Goal: Find specific page/section: Find specific page/section

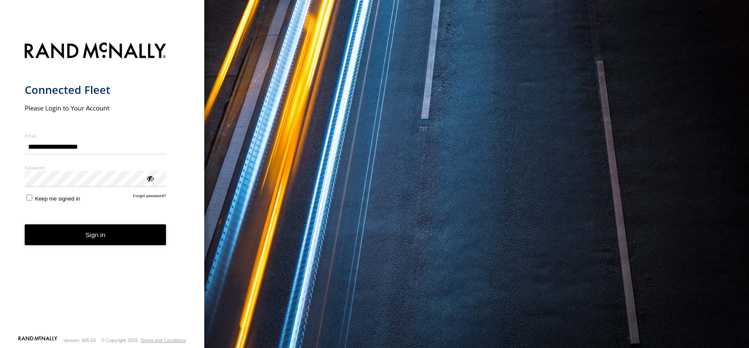
type input "**********"
click at [100, 236] on button "Sign in" at bounding box center [96, 235] width 142 height 21
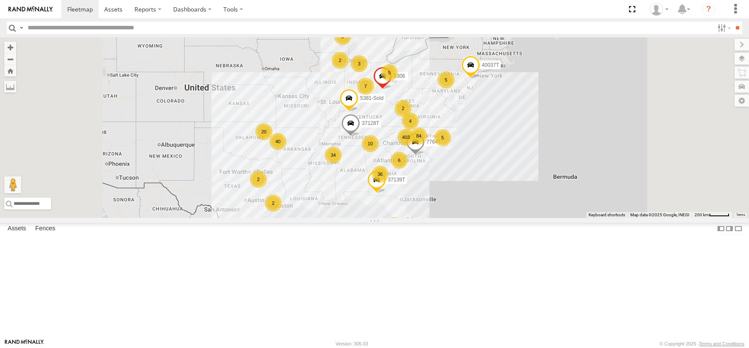
click at [64, 28] on input "text" at bounding box center [368, 28] width 689 height 12
type input "******"
click at [732, 22] on input "**" at bounding box center [737, 28] width 10 height 12
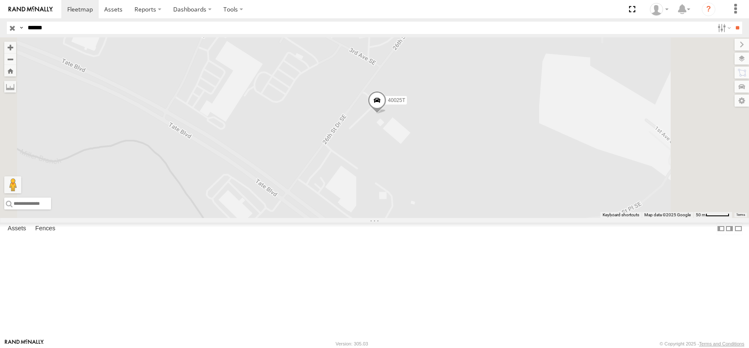
drag, startPoint x: 562, startPoint y: 214, endPoint x: 562, endPoint y: 252, distance: 37.9
click at [562, 218] on div "40025T" at bounding box center [374, 127] width 749 height 181
click at [744, 59] on label at bounding box center [733, 59] width 31 height 12
click at [0, 0] on span "Basemaps" at bounding box center [0, 0] width 0 height 0
click at [0, 0] on span "Satellite" at bounding box center [0, 0] width 0 height 0
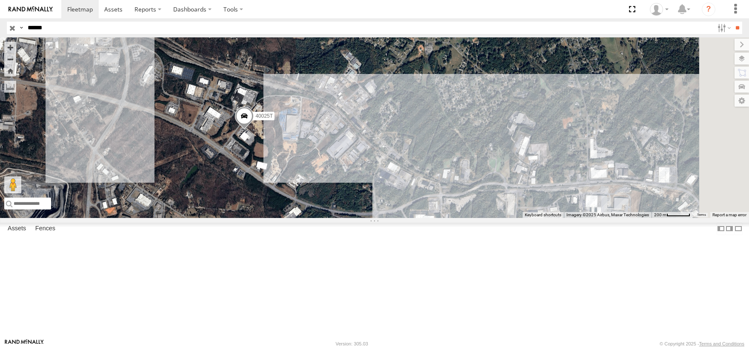
drag, startPoint x: 567, startPoint y: 216, endPoint x: 417, endPoint y: 204, distance: 150.6
click at [417, 204] on div "40025T" at bounding box center [374, 127] width 749 height 181
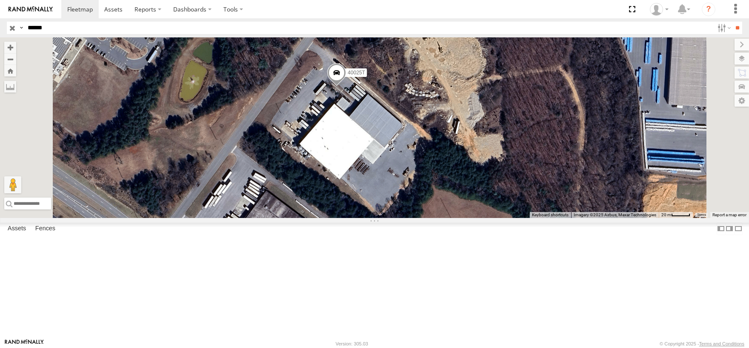
drag, startPoint x: 360, startPoint y: 151, endPoint x: 373, endPoint y: 278, distance: 127.8
click at [373, 218] on div "40025T" at bounding box center [374, 127] width 749 height 181
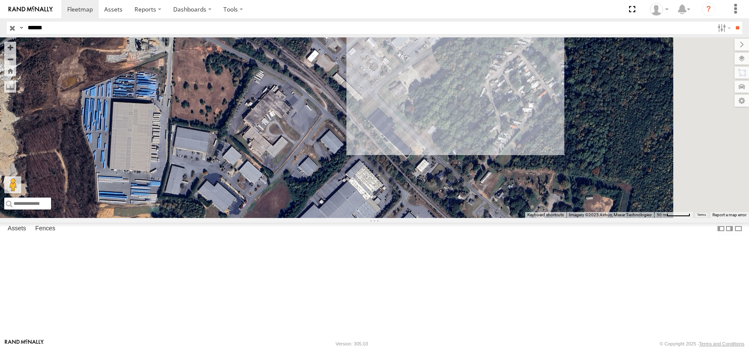
drag, startPoint x: 591, startPoint y: 214, endPoint x: 328, endPoint y: 176, distance: 265.2
click at [328, 176] on div "40025T" at bounding box center [374, 127] width 749 height 181
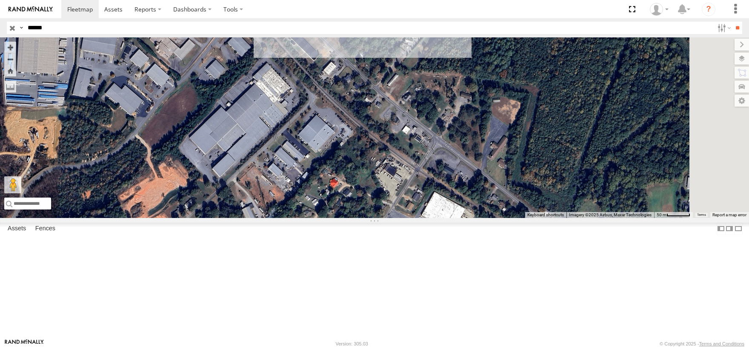
drag, startPoint x: 513, startPoint y: 290, endPoint x: 419, endPoint y: 191, distance: 137.2
click at [419, 191] on div "40025T" at bounding box center [374, 127] width 749 height 181
